Goal: Information Seeking & Learning: Learn about a topic

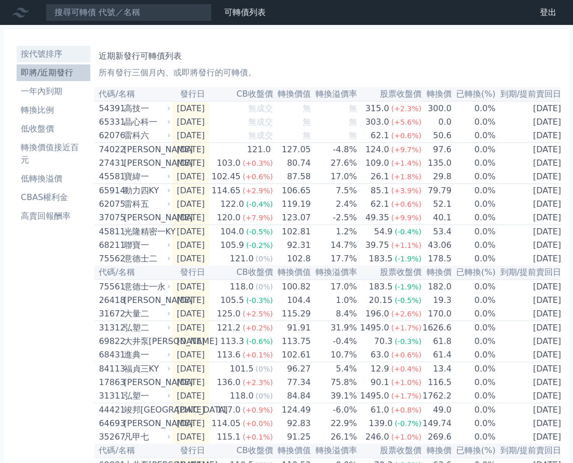
click at [57, 53] on li "按代號排序" at bounding box center [54, 54] width 74 height 12
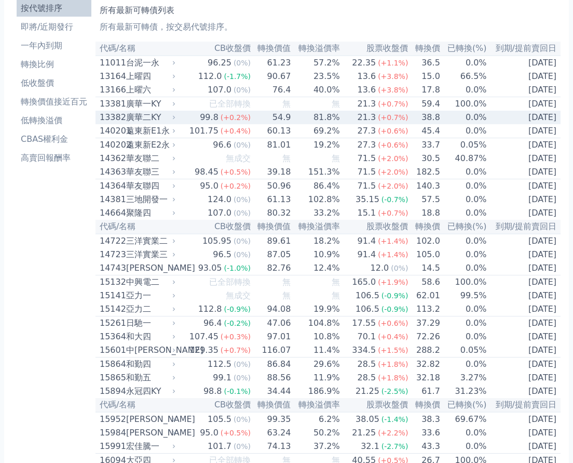
click at [117, 117] on div "13382" at bounding box center [112, 117] width 24 height 12
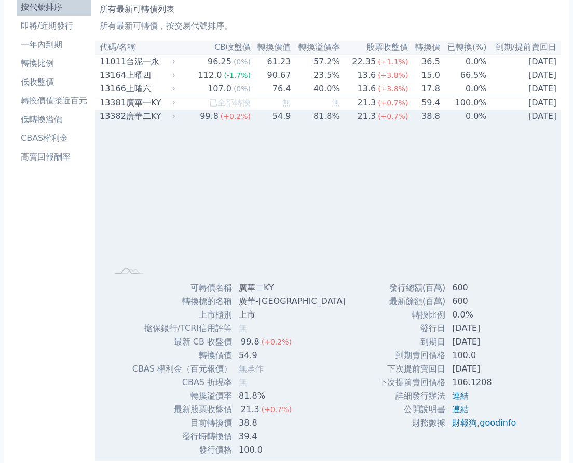
scroll to position [53, 0]
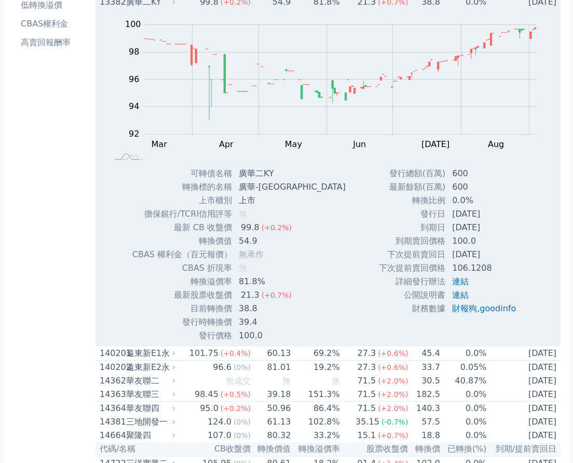
click at [117, 110] on rect at bounding box center [328, 89] width 432 height 145
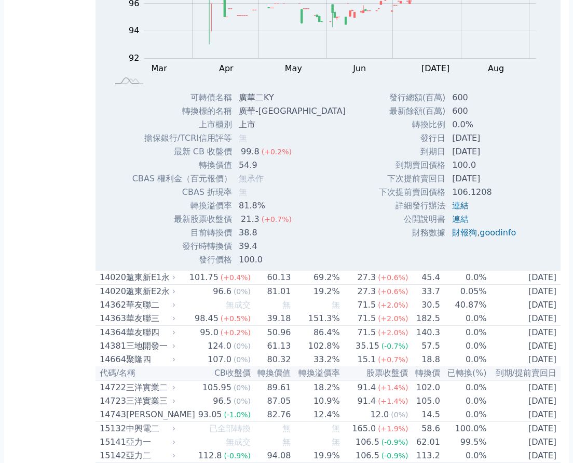
click at [117, 110] on div "Zoom Out 100 91 92 93 94 95 96 102 98 100 90 88 L Mar Apr May Jun [DATE] Aug Se…" at bounding box center [328, 99] width 465 height 333
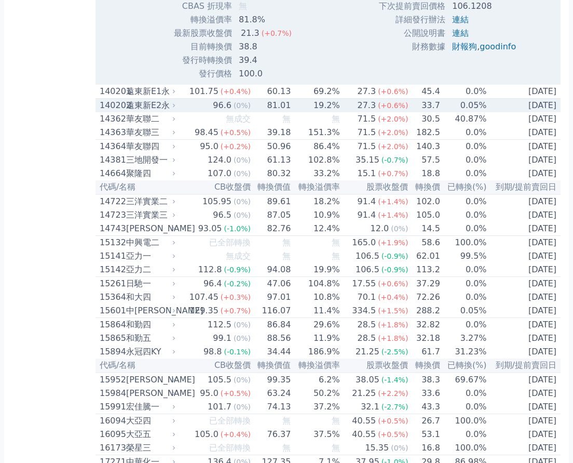
scroll to position [424, 0]
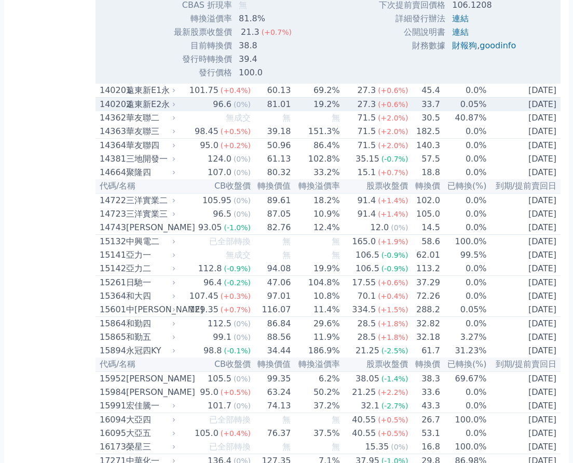
click at [117, 109] on div "140202" at bounding box center [112, 104] width 24 height 12
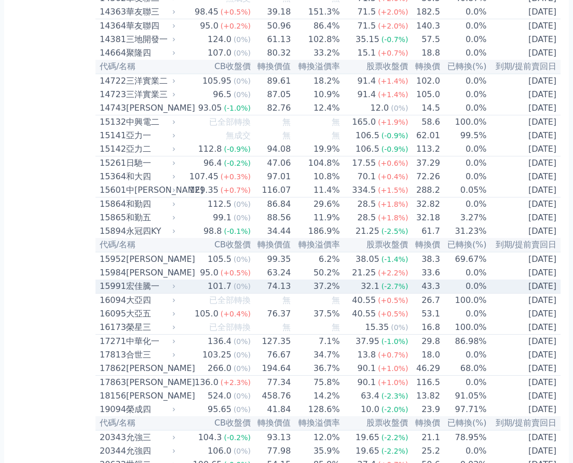
scroll to position [878, 0]
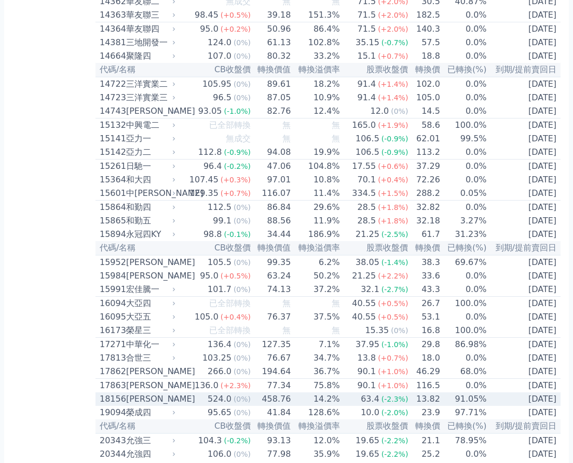
click at [125, 405] on div "18156 [PERSON_NAME]" at bounding box center [135, 399] width 71 height 12
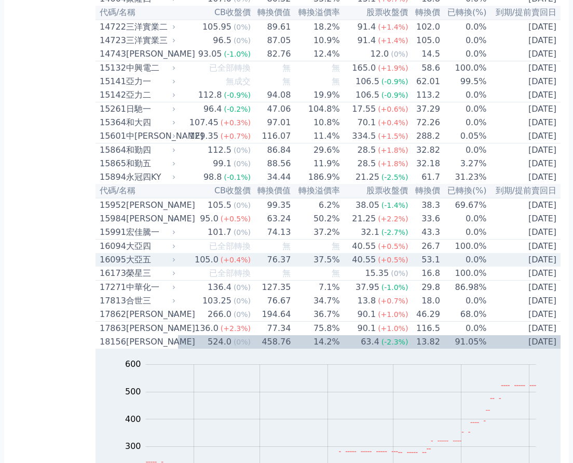
scroll to position [937, 0]
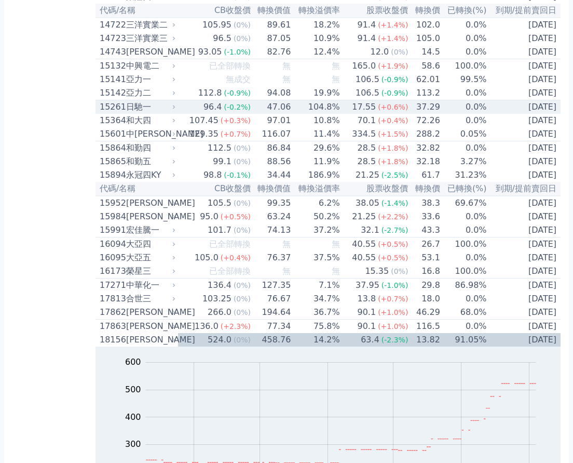
click at [177, 110] on icon at bounding box center [174, 107] width 6 height 6
